Goal: Check status: Check status

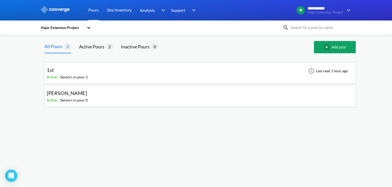
click at [91, 27] on icon at bounding box center [88, 27] width 5 height 5
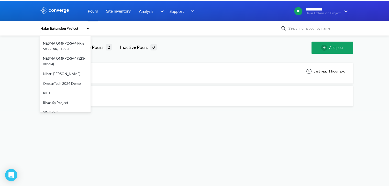
scroll to position [147, 0]
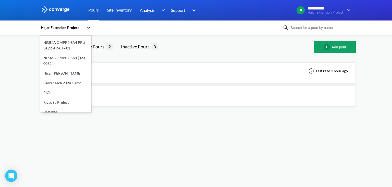
click at [64, 78] on div "OmranTech 2024 Demo" at bounding box center [65, 83] width 51 height 10
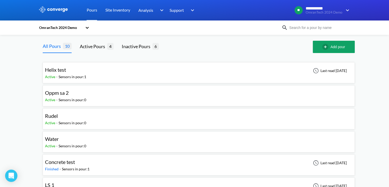
scroll to position [0, 0]
click at [65, 47] on span "10" at bounding box center [67, 46] width 9 height 6
click at [135, 47] on div "Inactive Pours" at bounding box center [137, 46] width 31 height 7
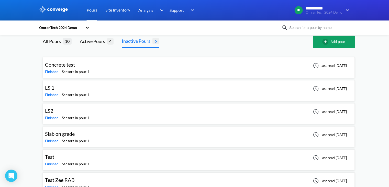
scroll to position [15, 0]
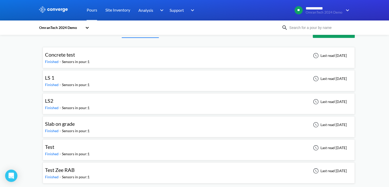
click at [52, 81] on div "LS 1" at bounding box center [49, 78] width 9 height 8
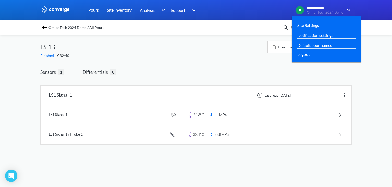
click at [320, 9] on span "**********" at bounding box center [325, 8] width 36 height 5
click at [316, 24] on link "Site Settings" at bounding box center [309, 25] width 22 height 6
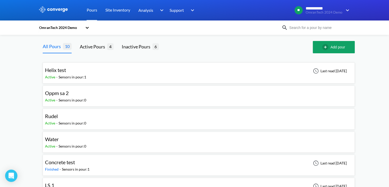
click at [67, 27] on div "OmranTech 2024 Demo" at bounding box center [61, 28] width 44 height 6
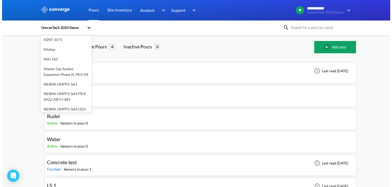
scroll to position [71, 0]
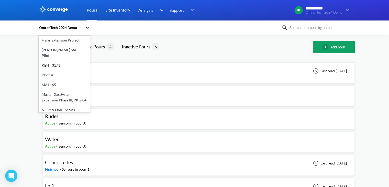
click at [56, 80] on div "MAJ 165" at bounding box center [64, 85] width 51 height 10
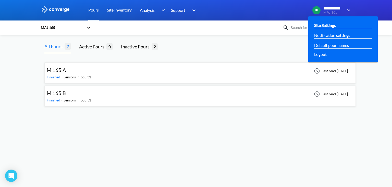
click at [324, 26] on link "Site Settings" at bounding box center [326, 25] width 22 height 6
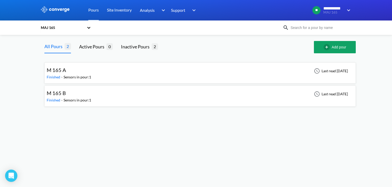
click at [56, 93] on span "M 165 B" at bounding box center [56, 93] width 19 height 6
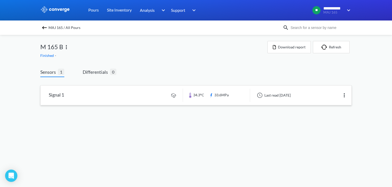
click at [144, 96] on link at bounding box center [196, 94] width 311 height 19
